Goal: Task Accomplishment & Management: Use online tool/utility

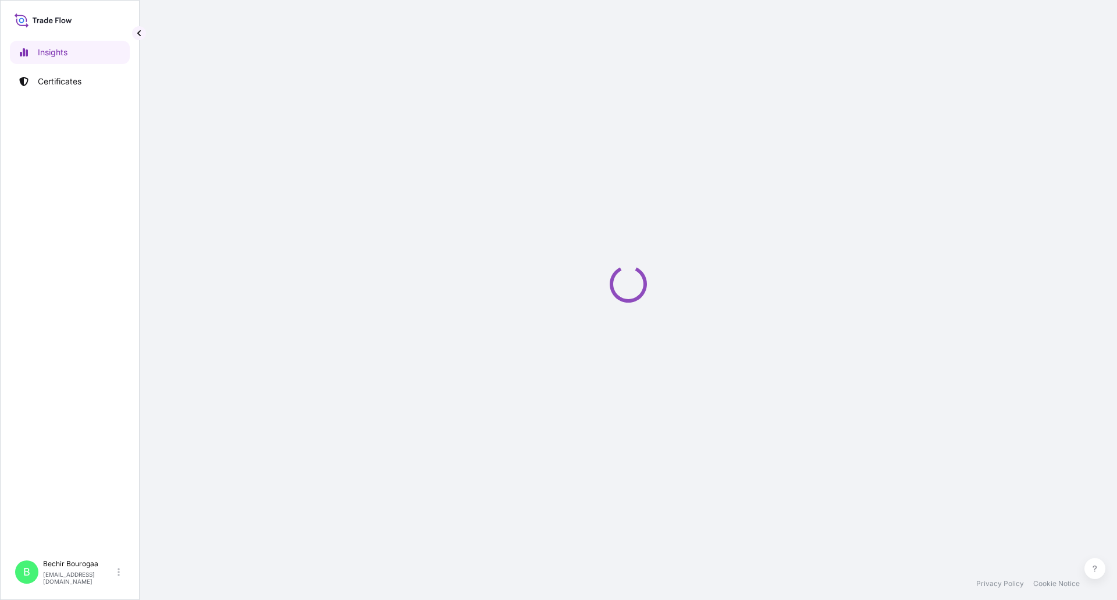
select select "2025"
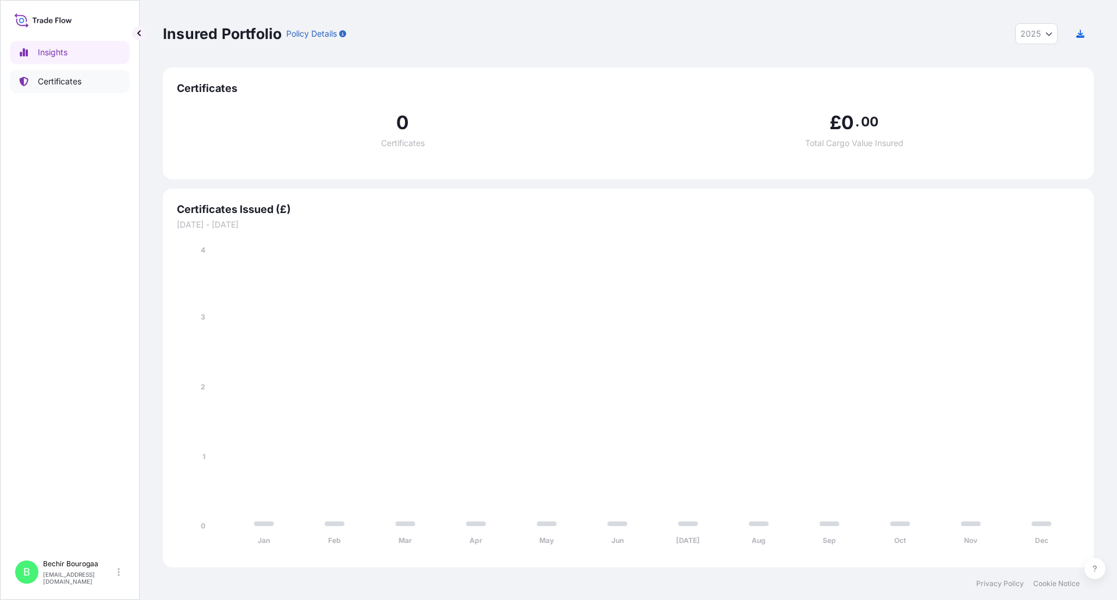
click at [70, 80] on p "Certificates" at bounding box center [60, 82] width 44 height 12
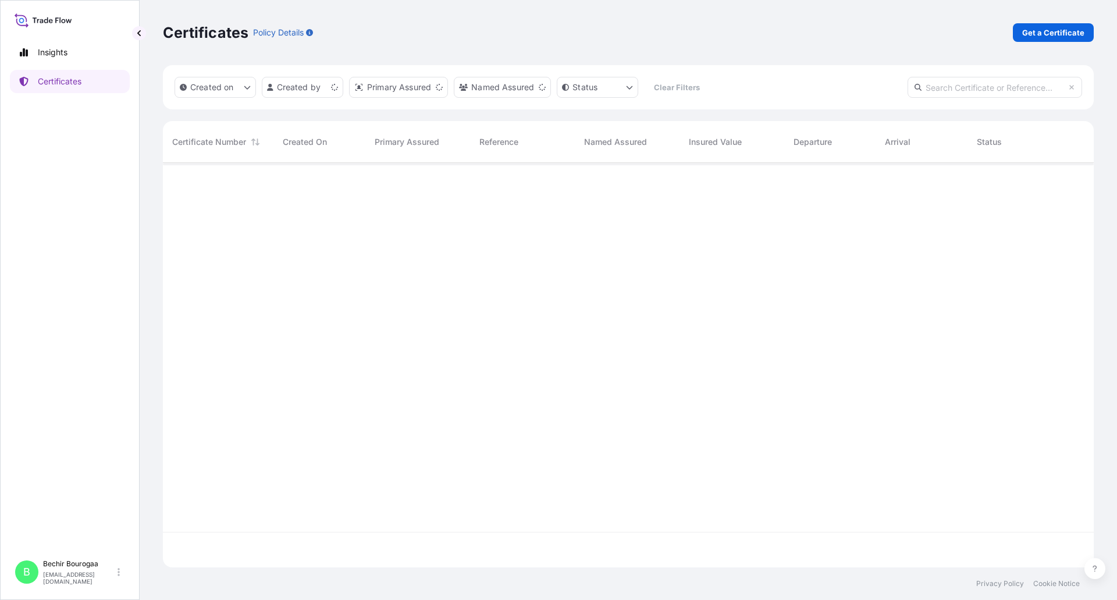
scroll to position [402, 922]
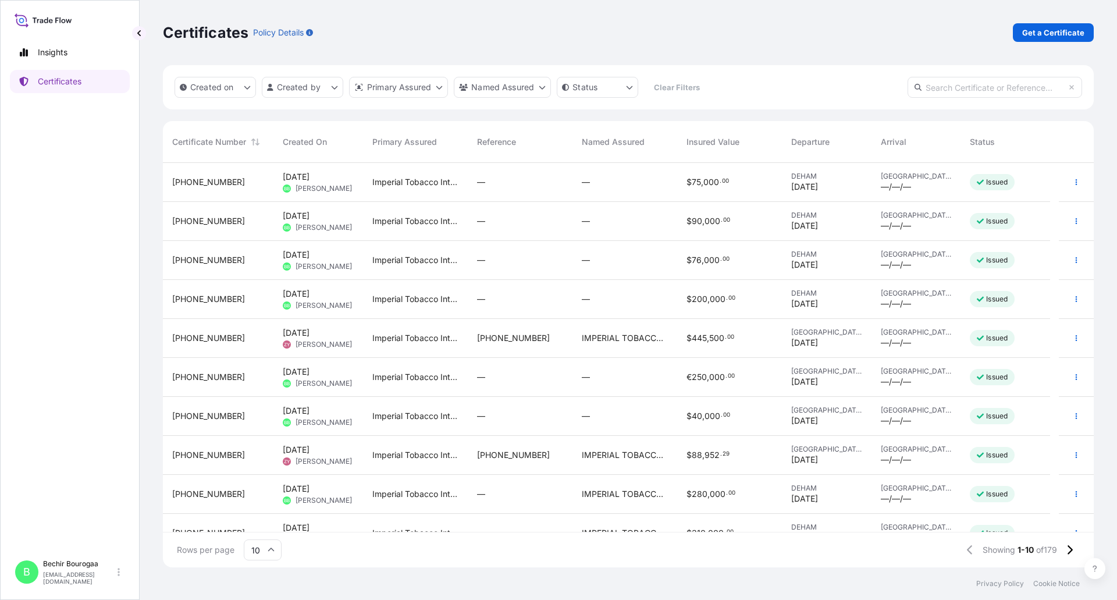
click at [310, 374] on span "[DATE]" at bounding box center [296, 372] width 27 height 12
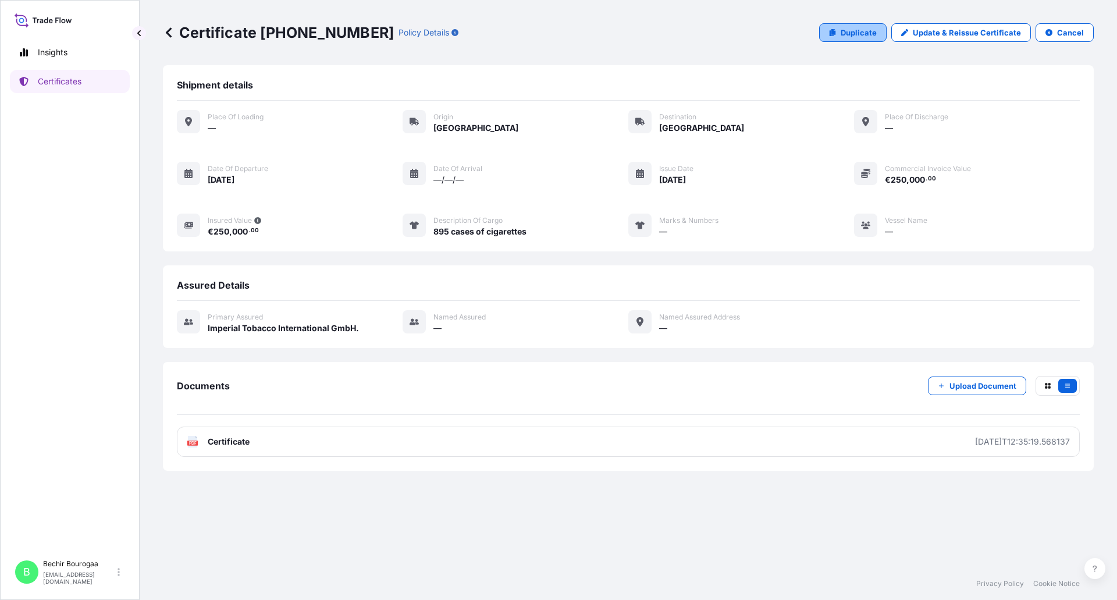
click at [871, 34] on p "Duplicate" at bounding box center [859, 33] width 36 height 12
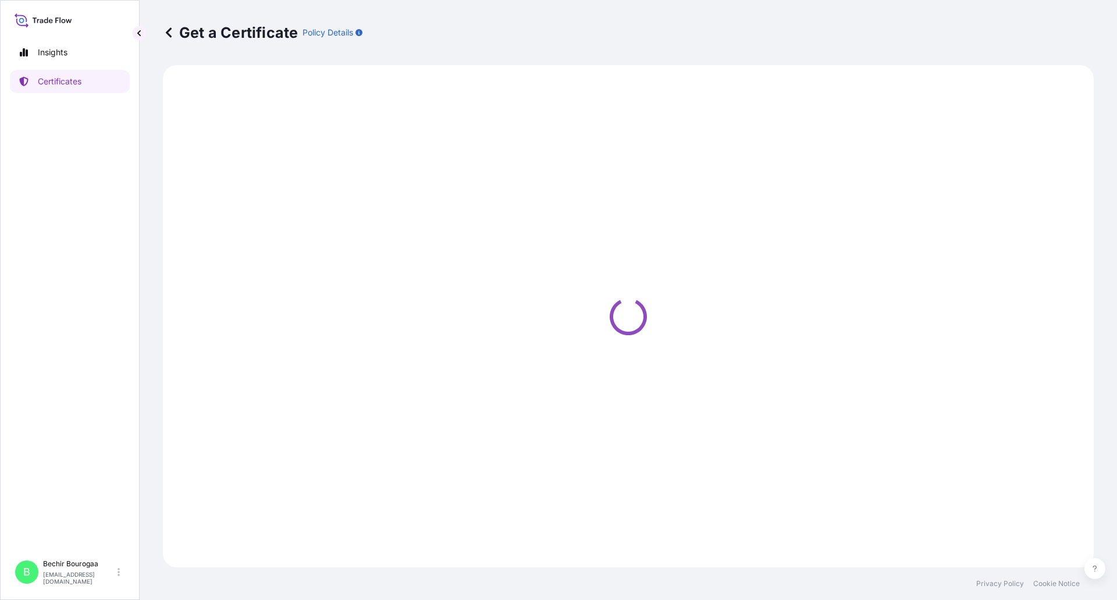
select select "Road"
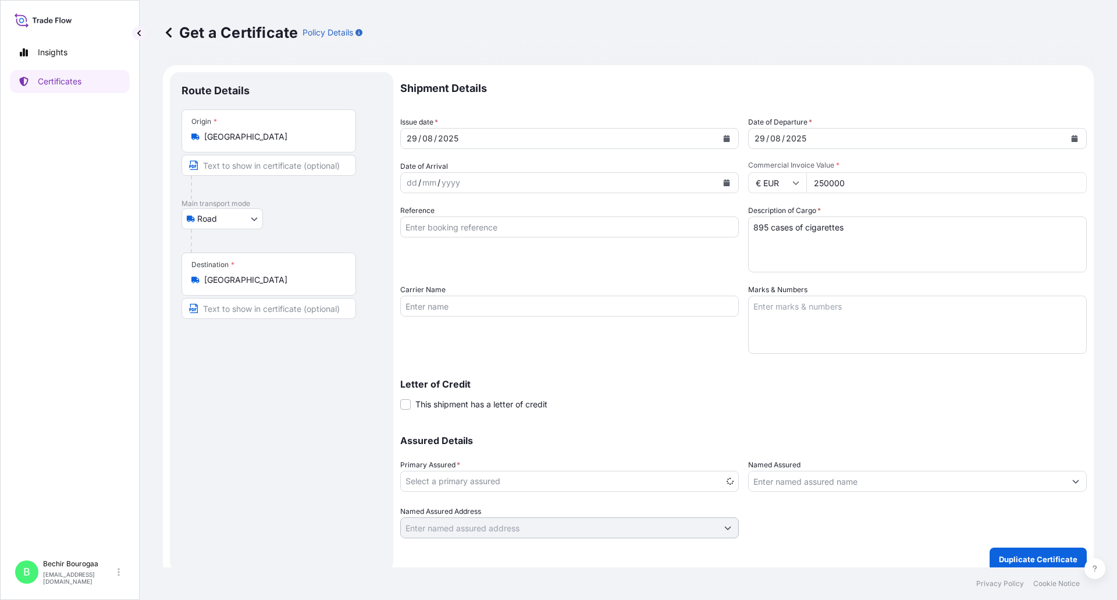
select select "31693"
click at [724, 140] on icon "Calendar" at bounding box center [727, 138] width 6 height 7
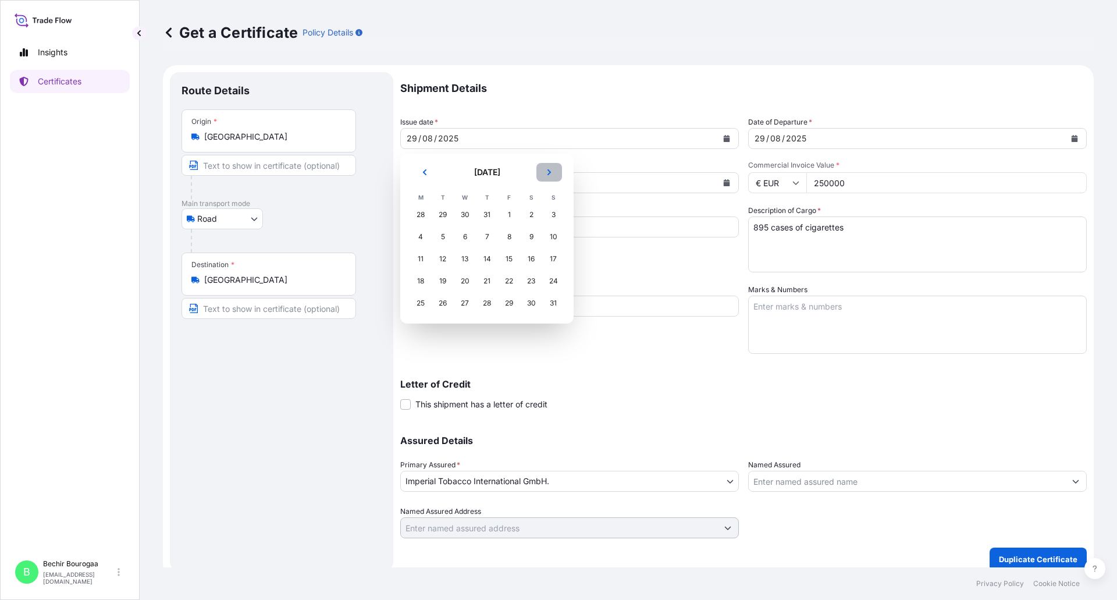
click at [544, 169] on button "Next" at bounding box center [549, 172] width 26 height 19
click at [439, 230] on div "9" at bounding box center [442, 236] width 21 height 21
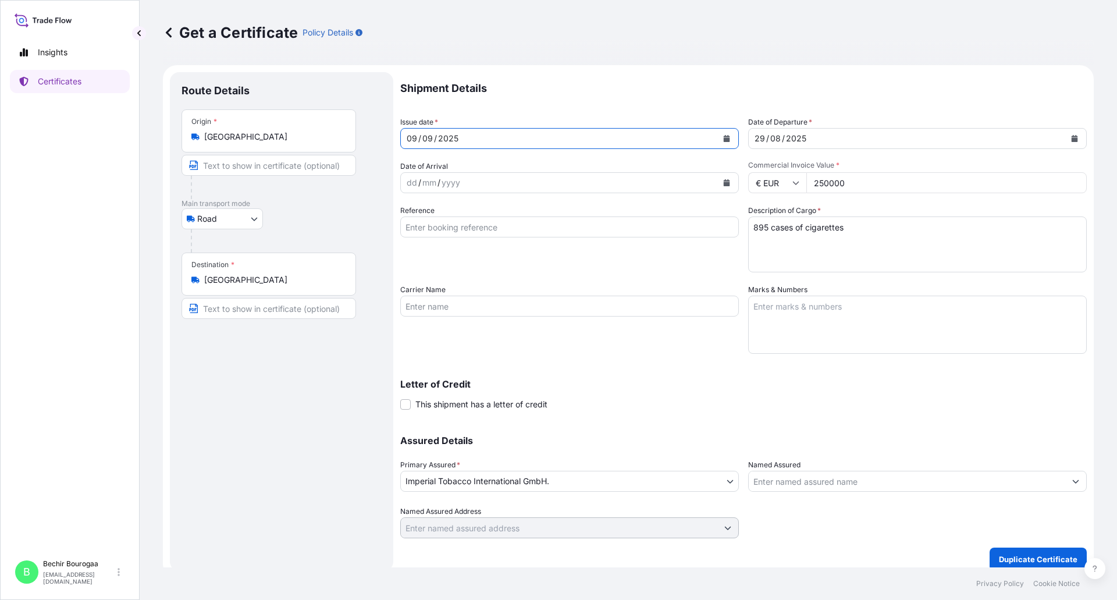
click at [1065, 137] on button "Calendar" at bounding box center [1074, 138] width 19 height 19
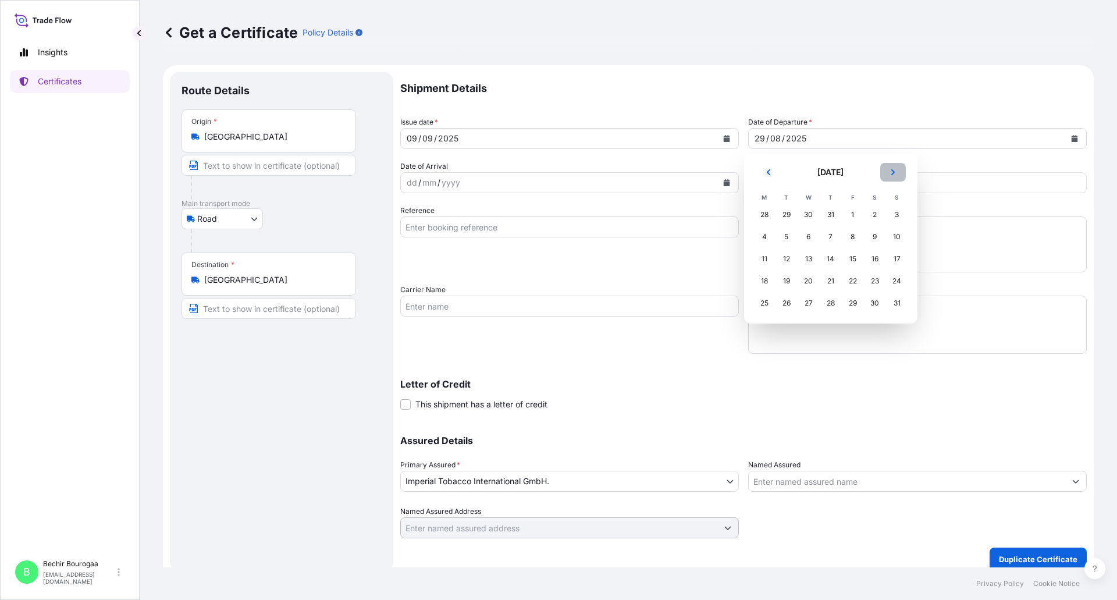
click at [898, 169] on button "Next" at bounding box center [893, 172] width 26 height 19
click at [789, 234] on div "9" at bounding box center [786, 236] width 21 height 21
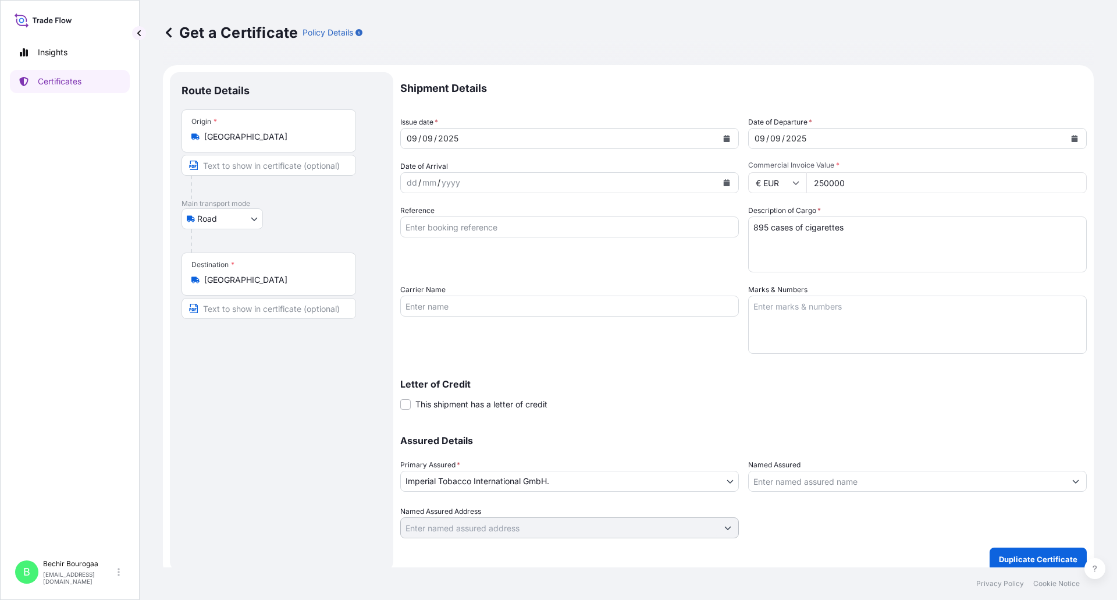
drag, startPoint x: 603, startPoint y: 253, endPoint x: 994, endPoint y: 179, distance: 398.6
click at [604, 253] on div "Reference" at bounding box center [569, 238] width 339 height 67
click at [821, 181] on input "250000" at bounding box center [946, 182] width 280 height 21
type input "210000"
click at [769, 227] on textarea "895 cases of cigarettes" at bounding box center [917, 244] width 339 height 56
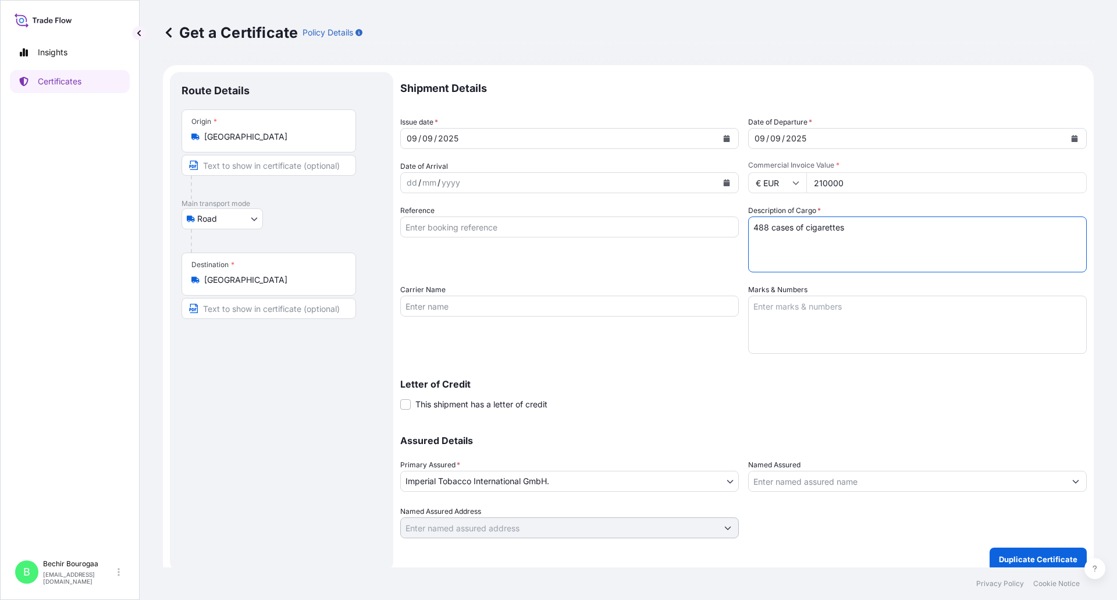
click at [880, 227] on textarea "895 cases of cigarettes" at bounding box center [917, 244] width 339 height 56
click at [753, 238] on textarea "895 cases of cigarettes" at bounding box center [917, 244] width 339 height 56
click at [756, 236] on textarea "895 cases of cigarettes" at bounding box center [917, 244] width 339 height 56
click at [845, 243] on textarea "895 cases of cigarettes" at bounding box center [917, 244] width 339 height 56
click at [764, 226] on textarea "895 cases of cigarettes" at bounding box center [917, 244] width 339 height 56
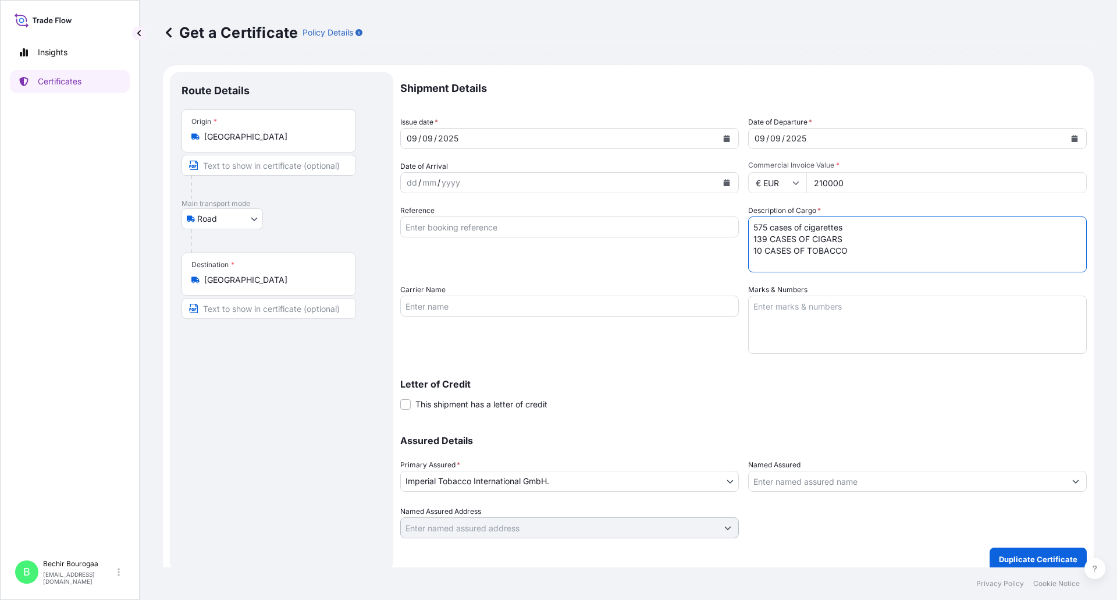
click at [756, 247] on textarea "895 cases of cigarettes" at bounding box center [917, 244] width 339 height 56
type textarea "575 cases of cigarettes 139 CASES OF CIGARS 50 CASES OF TOBACCO"
click at [1026, 552] on button "Duplicate Certificate" at bounding box center [1038, 558] width 97 height 23
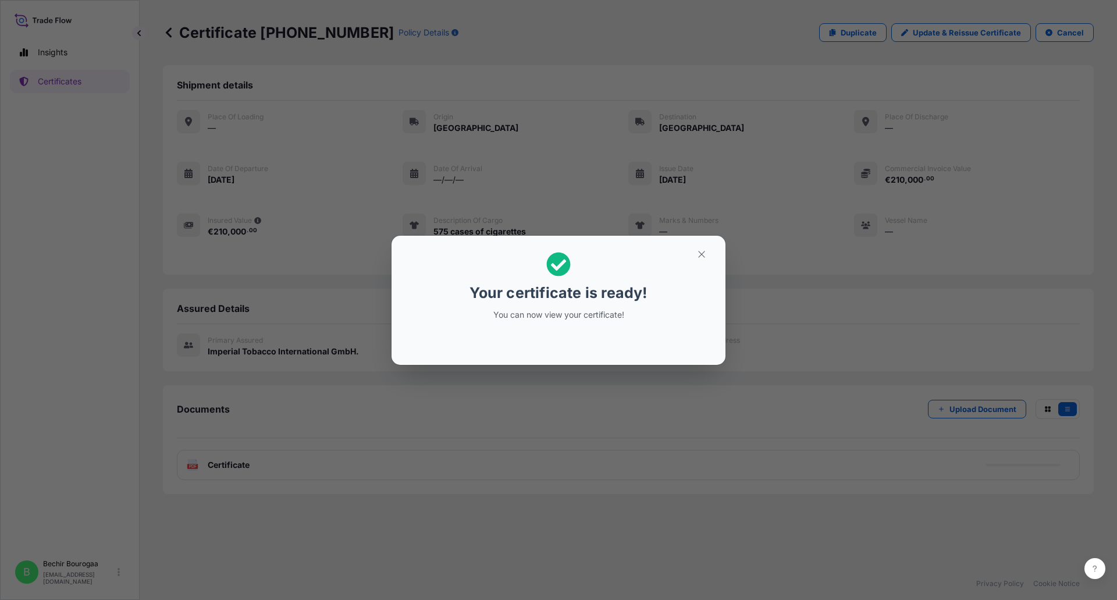
click at [383, 514] on div "Your certificate is ready! You can now view your certificate!" at bounding box center [558, 300] width 1117 height 600
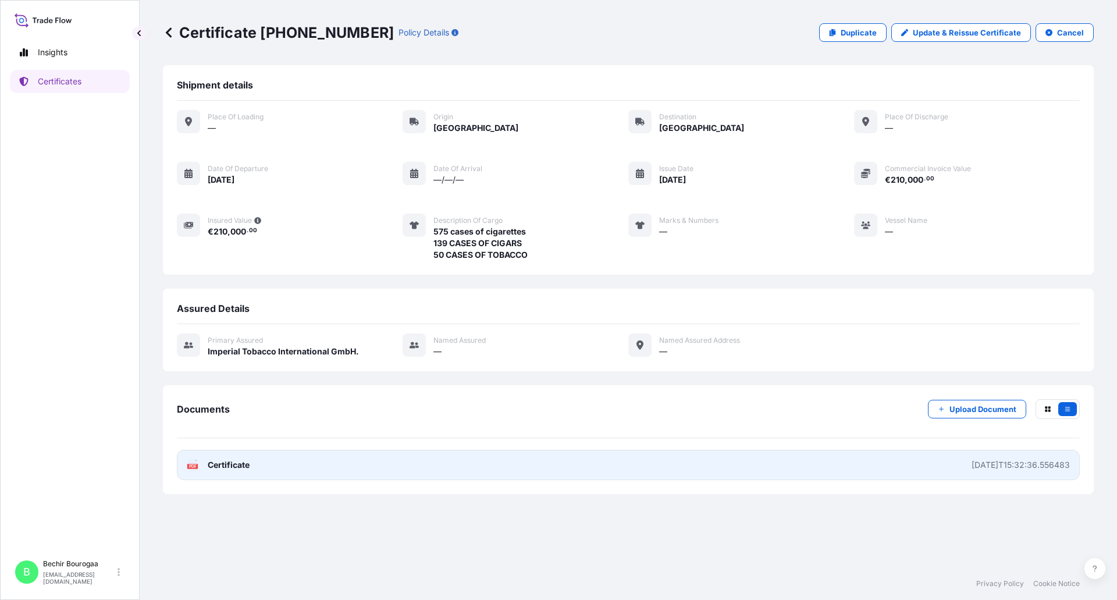
click at [274, 461] on link "PDF Certificate [DATE]T15:32:36.556483" at bounding box center [628, 465] width 903 height 30
